Goal: Book appointment/travel/reservation

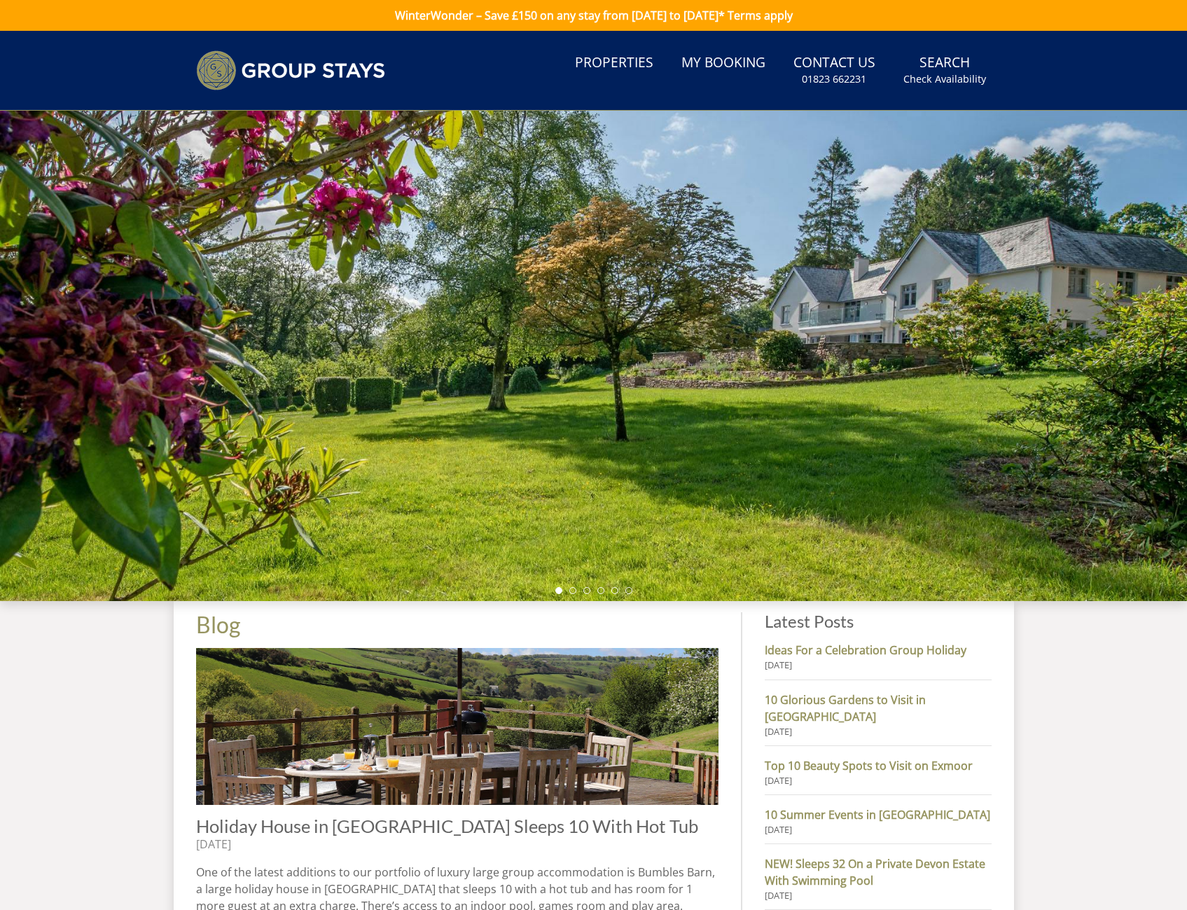
scroll to position [457, 0]
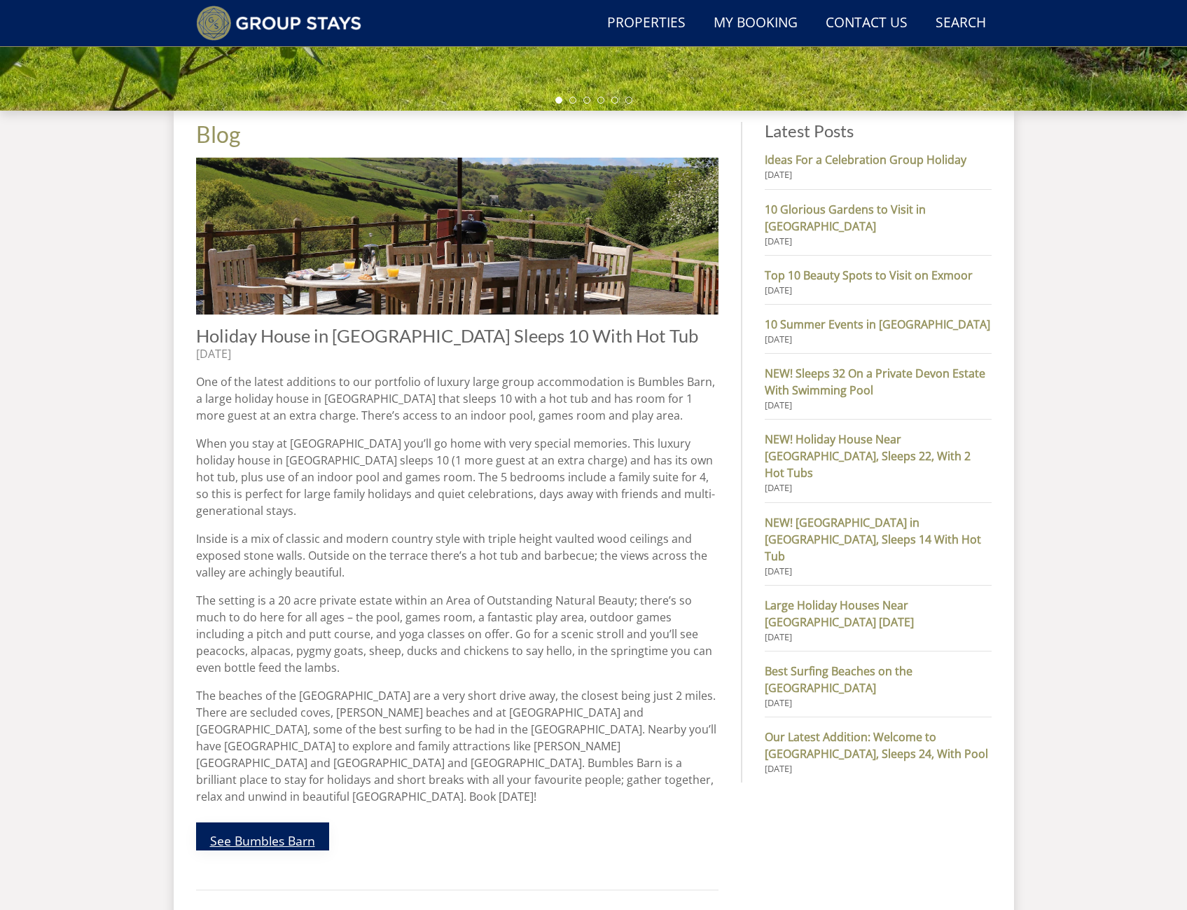
click at [279, 822] on link "See Bumbles Barn" at bounding box center [262, 836] width 133 height 28
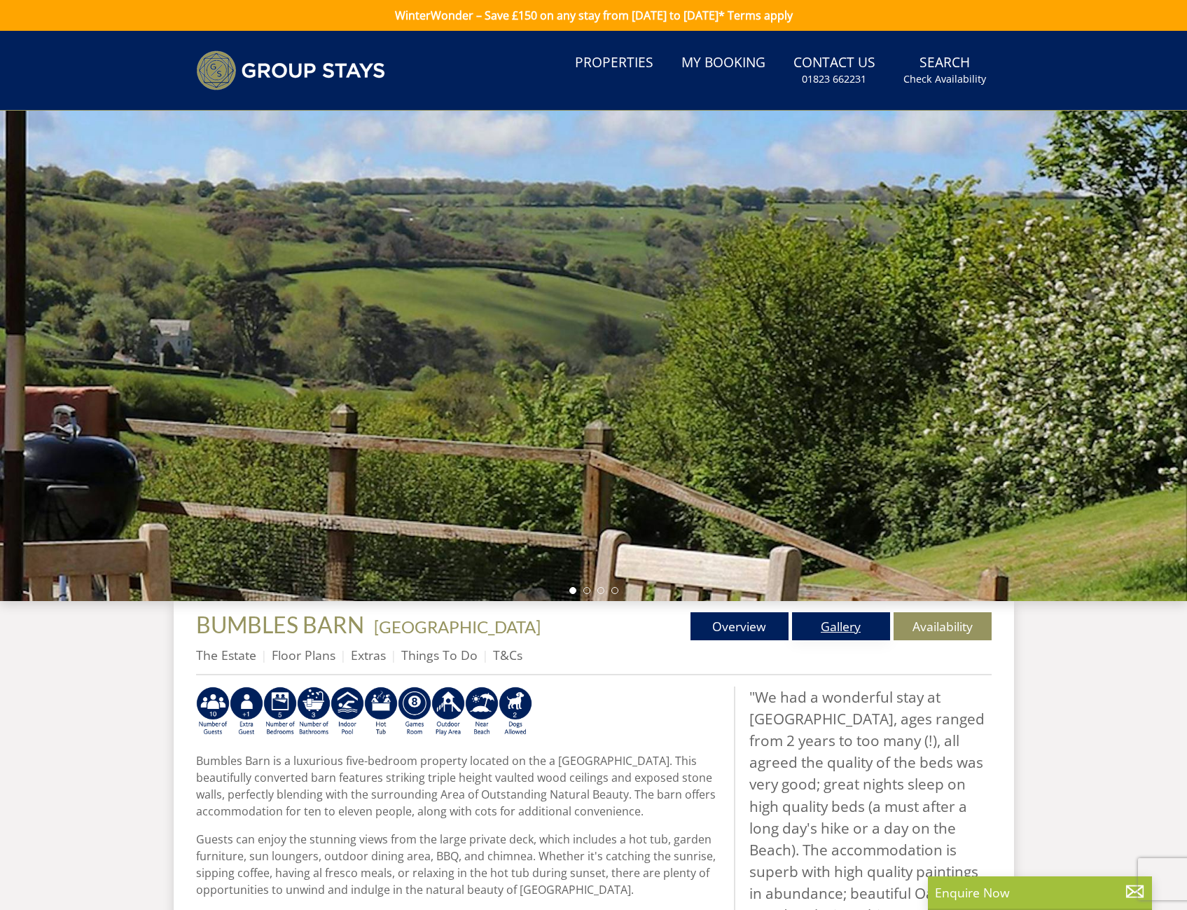
click at [854, 624] on link "Gallery" at bounding box center [841, 626] width 98 height 28
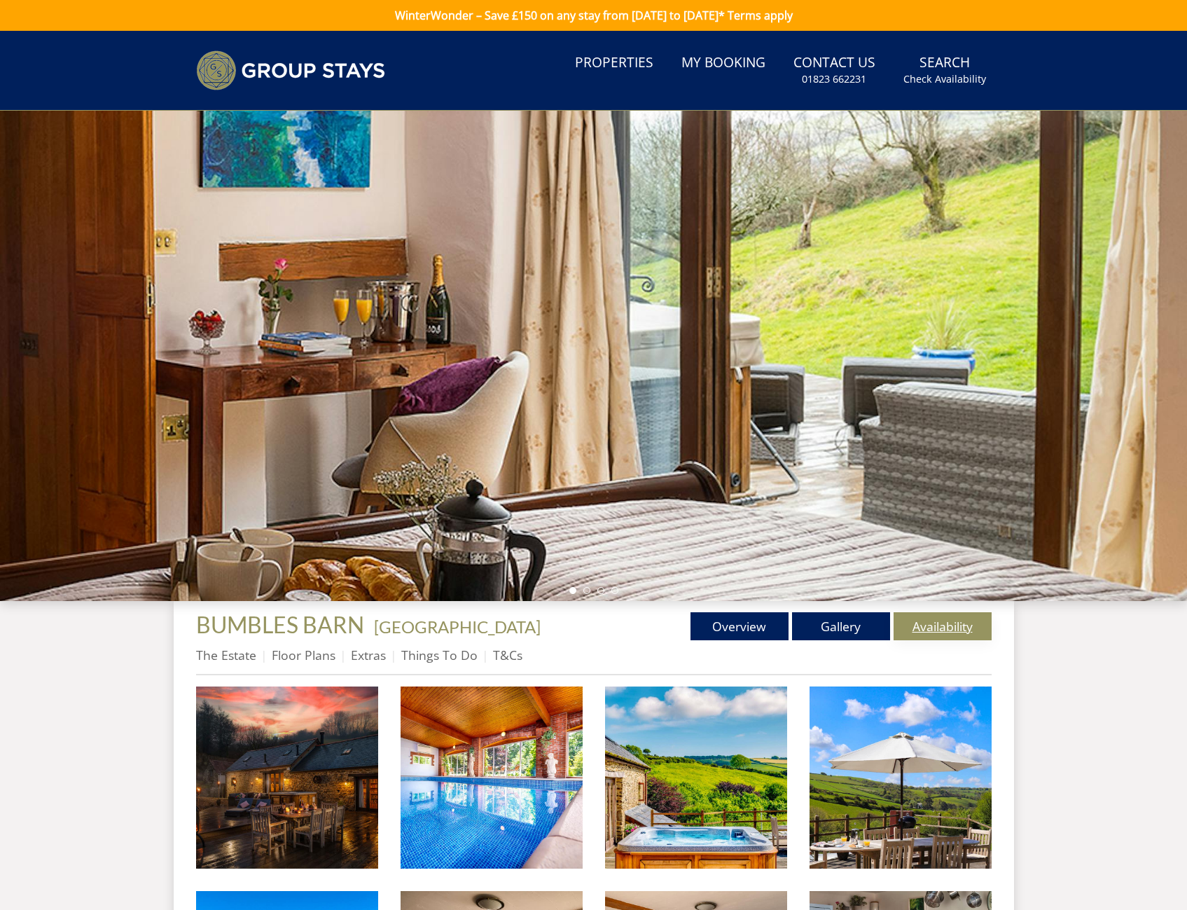
click at [923, 616] on link "Availability" at bounding box center [943, 626] width 98 height 28
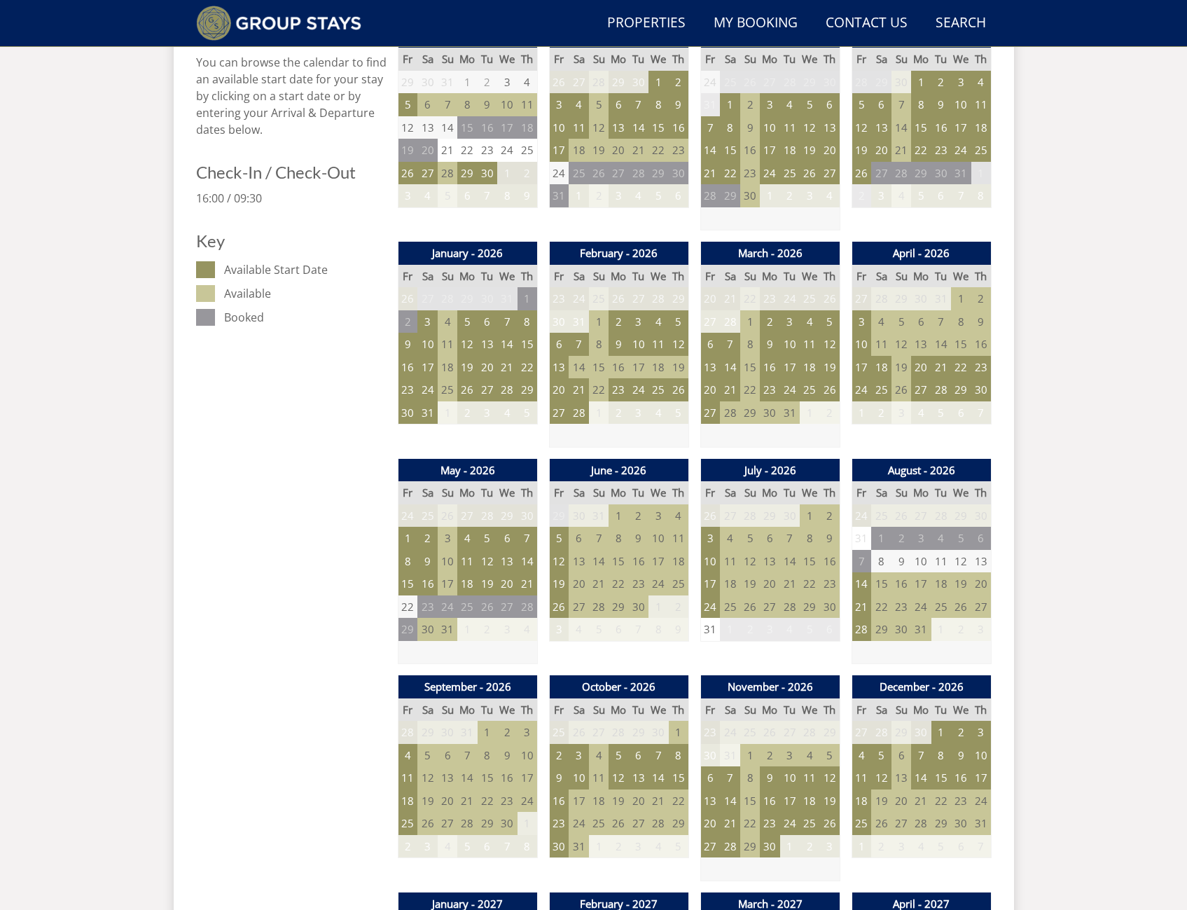
scroll to position [759, 0]
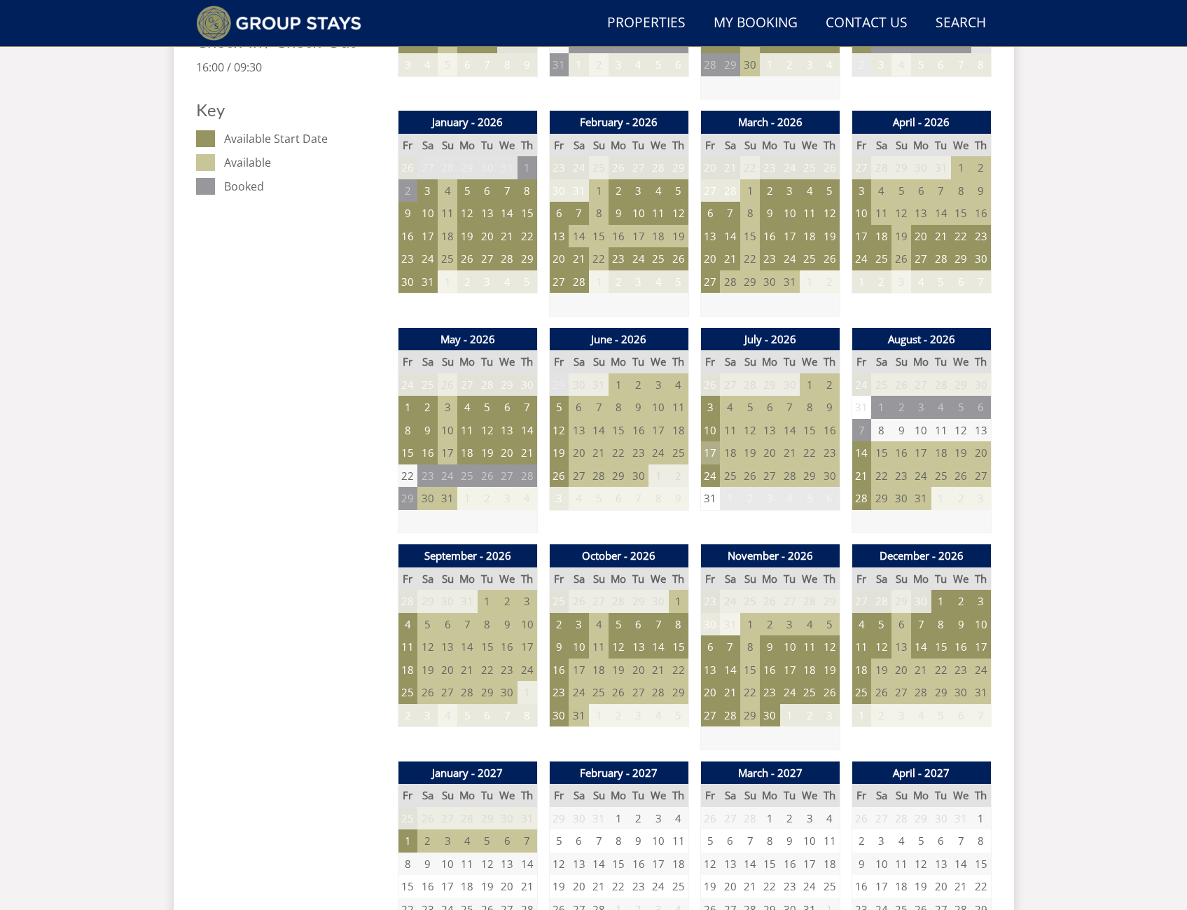
click at [708, 452] on td "17" at bounding box center [710, 452] width 20 height 23
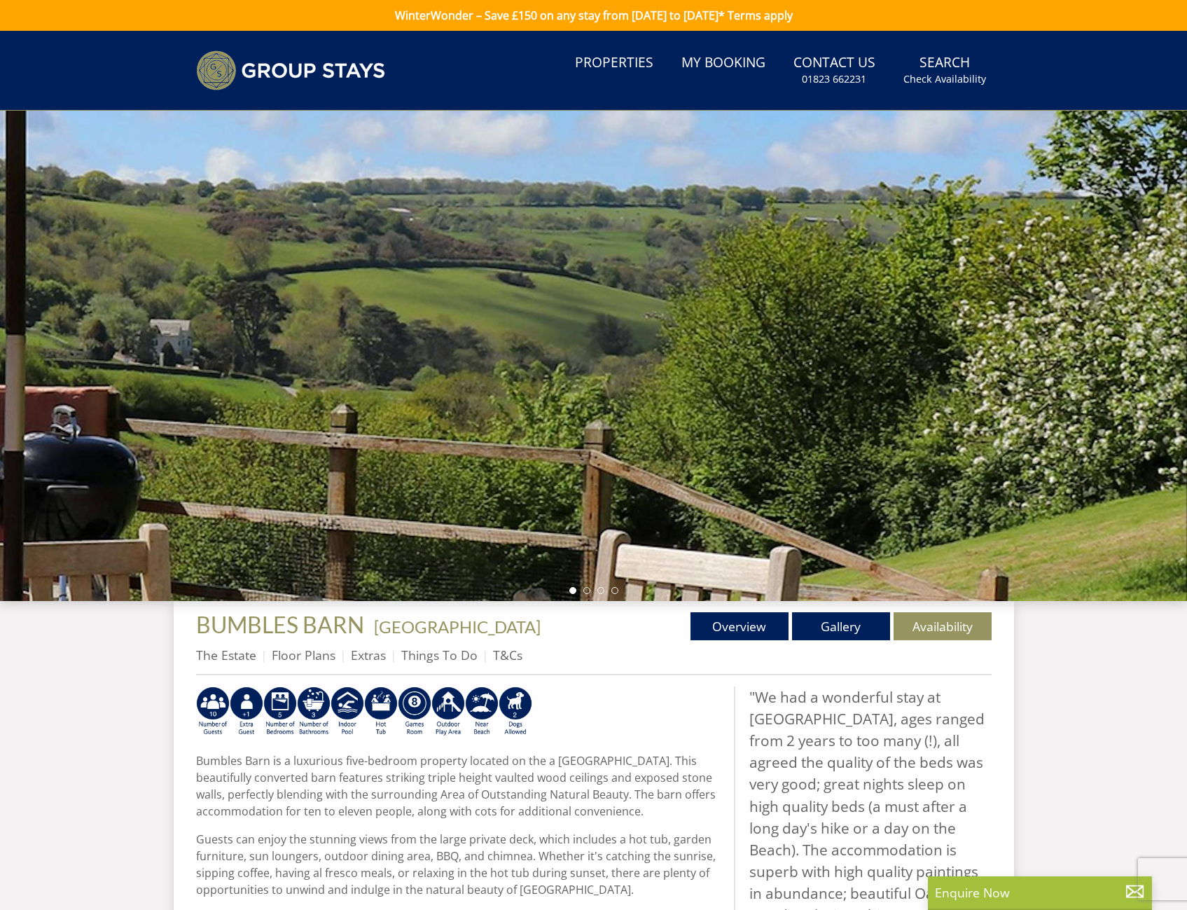
scroll to position [457, 0]
